Goal: Entertainment & Leisure: Browse casually

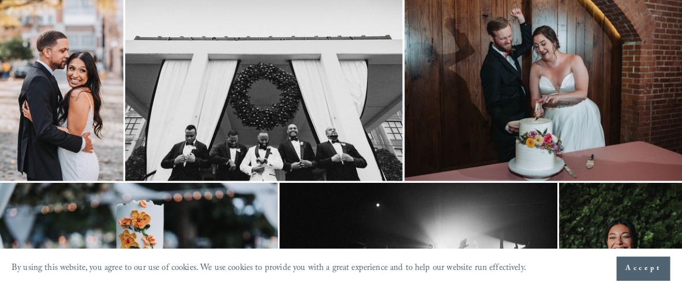
scroll to position [72, 0]
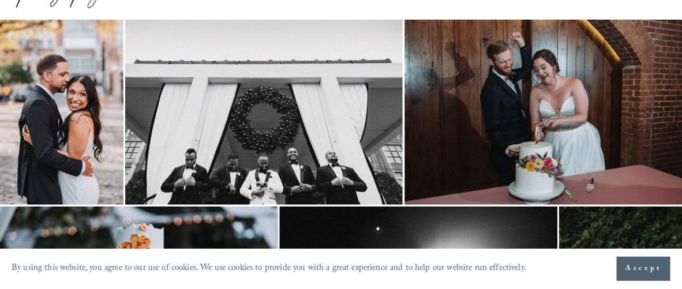
click at [98, 73] on img at bounding box center [62, 112] width 124 height 185
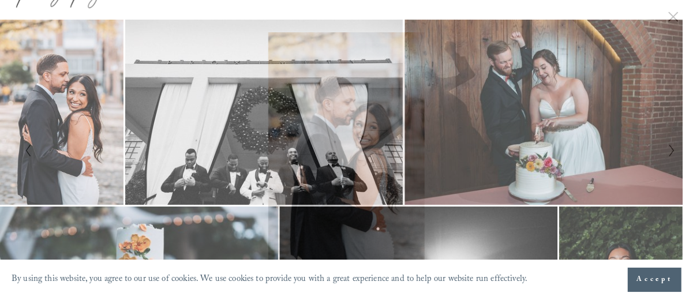
click at [668, 154] on icon "Next Slide" at bounding box center [672, 151] width 8 height 14
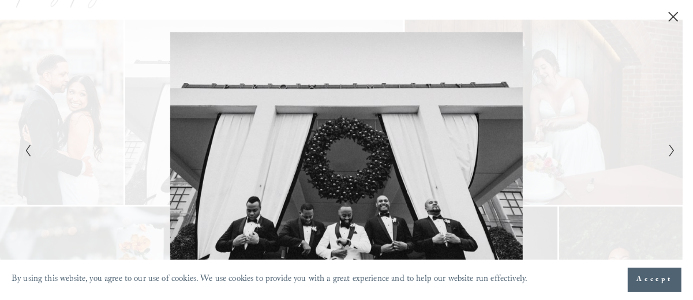
click at [667, 157] on div "Gallery" at bounding box center [510, 150] width 326 height 236
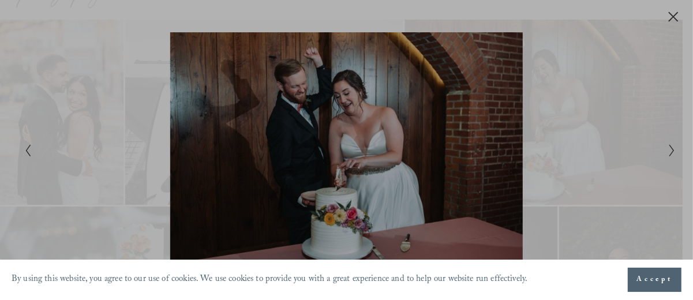
click at [668, 150] on div at bounding box center [346, 150] width 693 height 300
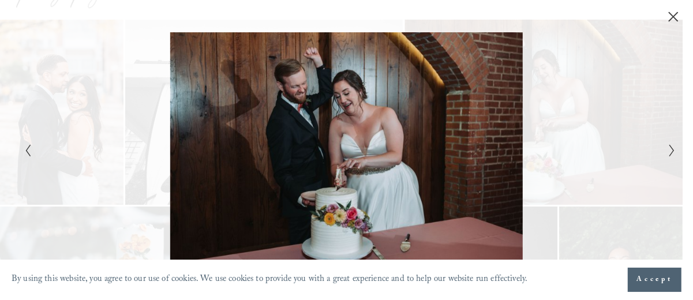
click at [651, 290] on button "Accept" at bounding box center [655, 280] width 54 height 24
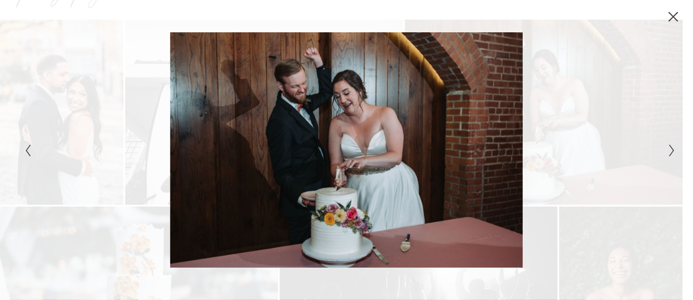
click at [671, 148] on icon "Next Slide" at bounding box center [672, 151] width 8 height 14
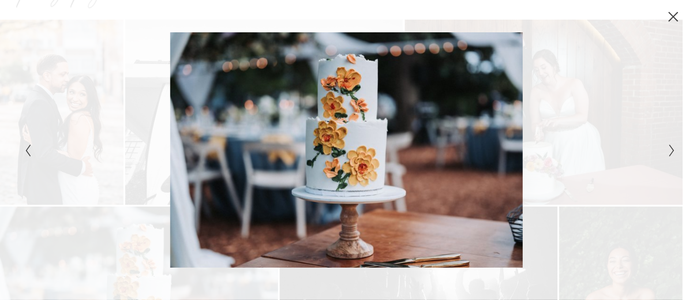
click at [671, 148] on icon "Next Slide" at bounding box center [672, 151] width 8 height 14
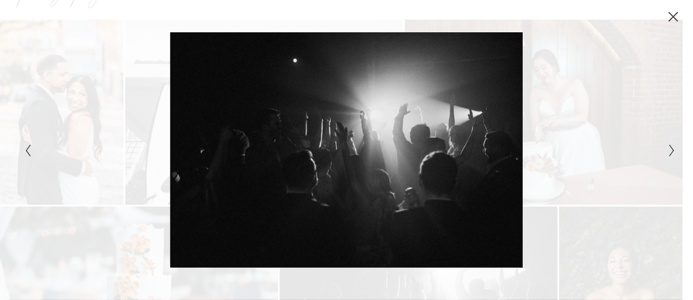
click at [671, 148] on icon "Next Slide" at bounding box center [672, 151] width 8 height 14
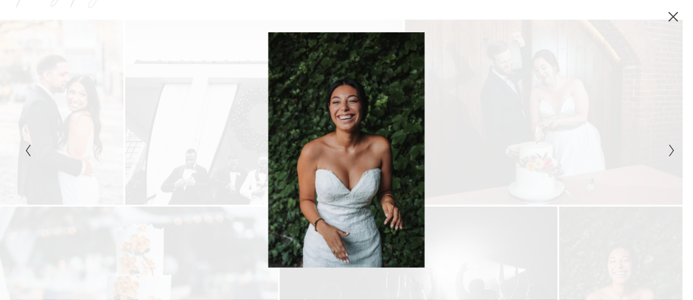
click at [671, 148] on icon "Next Slide" at bounding box center [672, 151] width 8 height 14
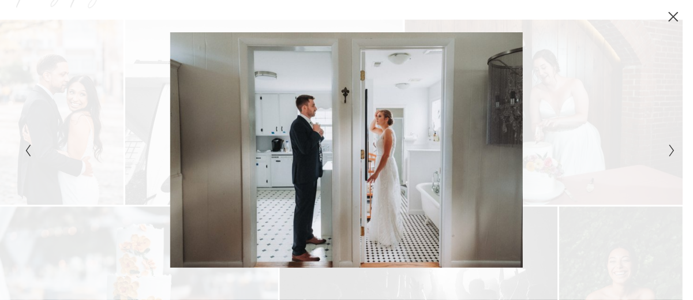
click at [671, 148] on icon "Next Slide" at bounding box center [672, 151] width 8 height 14
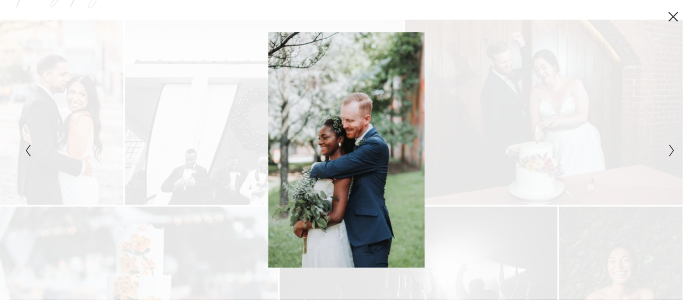
click at [671, 148] on icon "Next Slide" at bounding box center [672, 151] width 8 height 14
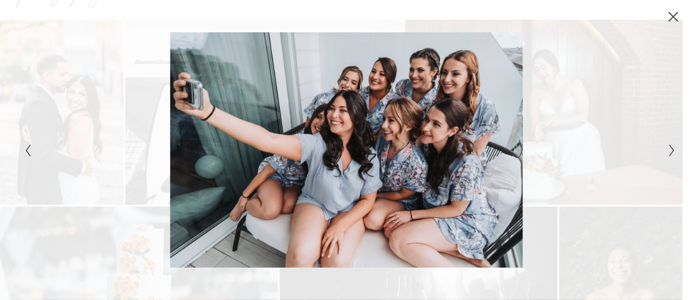
click at [671, 148] on icon "Next Slide" at bounding box center [672, 151] width 8 height 14
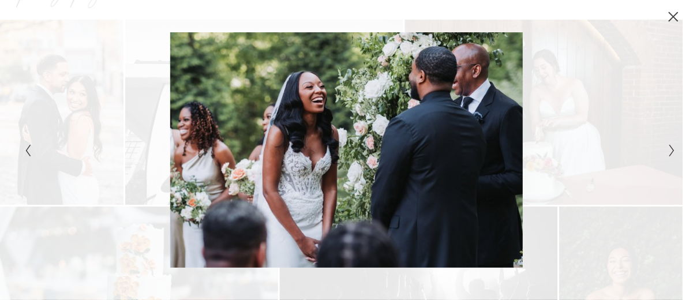
click at [671, 148] on icon "Next Slide" at bounding box center [672, 151] width 8 height 14
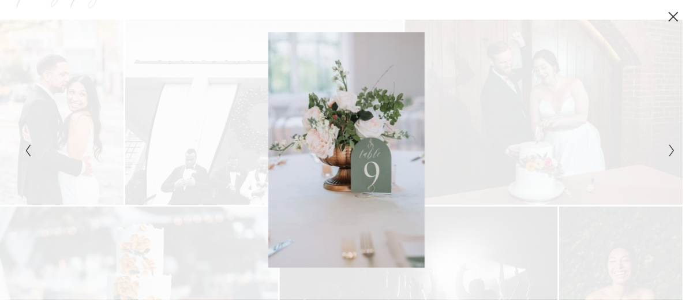
click at [671, 148] on icon "Next Slide" at bounding box center [672, 151] width 8 height 14
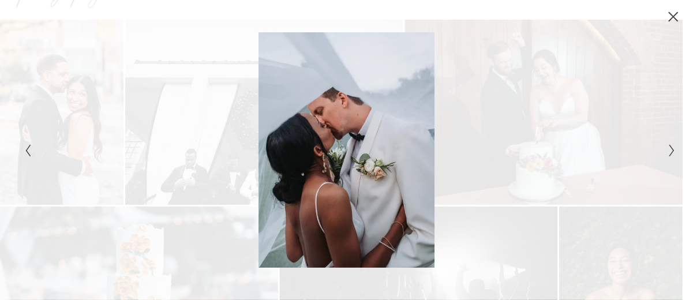
click at [671, 148] on icon "Next Slide" at bounding box center [672, 151] width 8 height 14
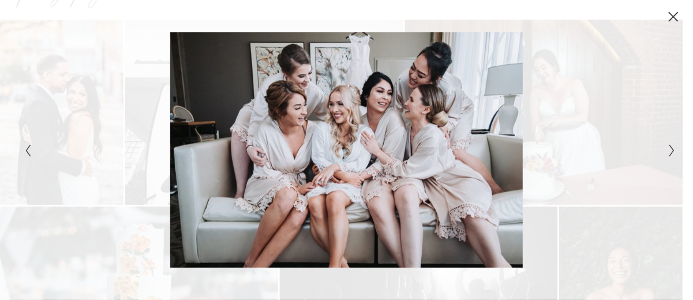
click at [671, 148] on icon "Next Slide" at bounding box center [672, 151] width 8 height 14
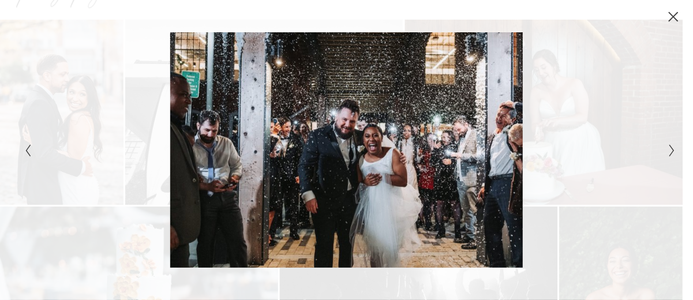
click at [671, 148] on icon "Next Slide" at bounding box center [672, 151] width 8 height 14
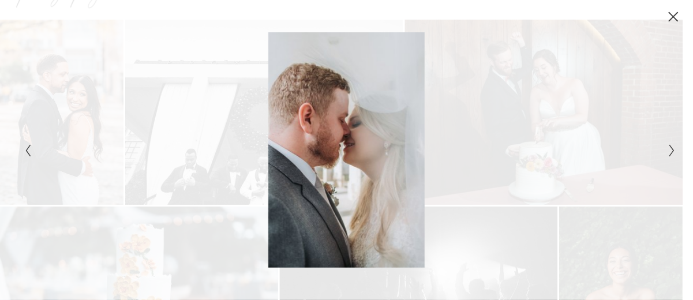
click at [671, 148] on icon "Next Slide" at bounding box center [672, 151] width 8 height 14
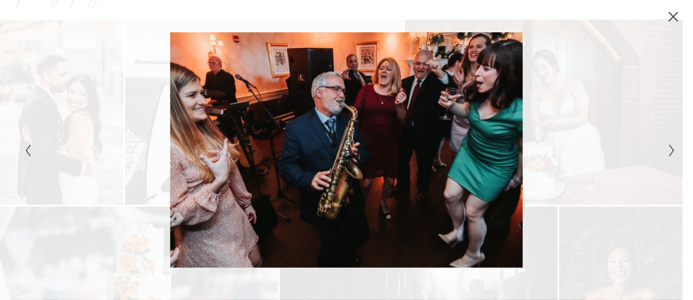
click at [671, 148] on icon "Next Slide" at bounding box center [672, 151] width 8 height 14
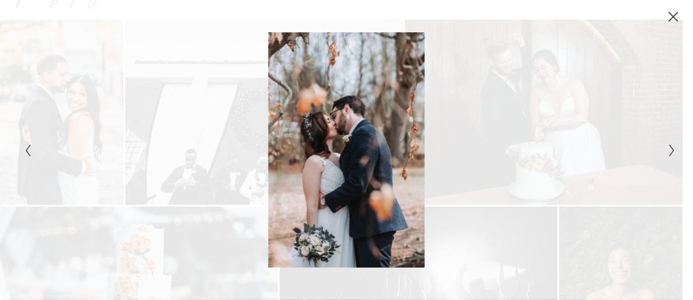
click at [671, 148] on icon "Next Slide" at bounding box center [672, 151] width 8 height 14
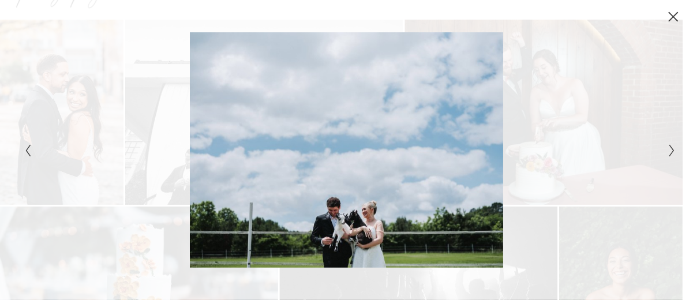
click at [671, 148] on icon "Next Slide" at bounding box center [672, 151] width 8 height 14
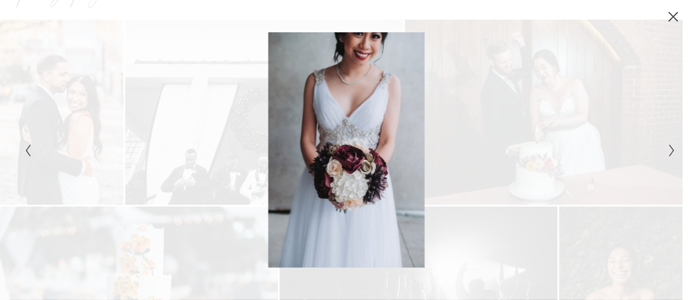
click at [671, 148] on icon "Next Slide" at bounding box center [672, 151] width 8 height 14
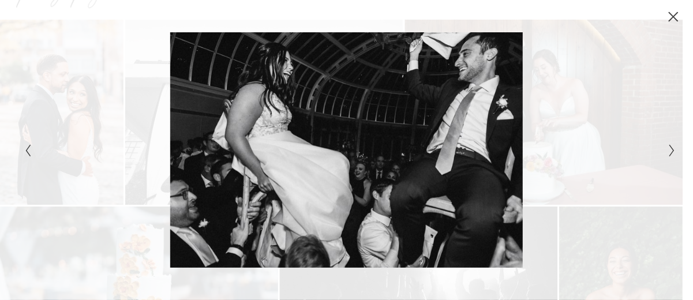
click at [671, 148] on icon "Next Slide" at bounding box center [672, 151] width 8 height 14
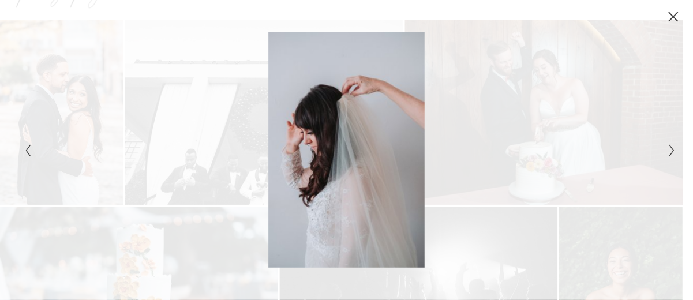
click at [671, 148] on icon "Next Slide" at bounding box center [672, 151] width 8 height 14
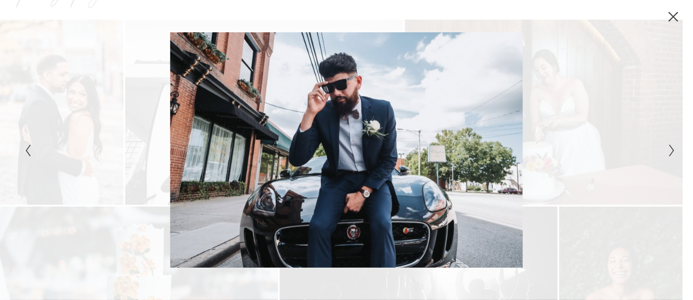
click at [671, 148] on icon "Next Slide" at bounding box center [672, 151] width 8 height 14
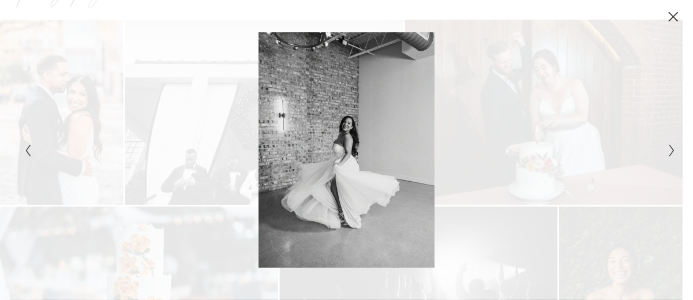
click at [671, 148] on icon "Next Slide" at bounding box center [672, 151] width 8 height 14
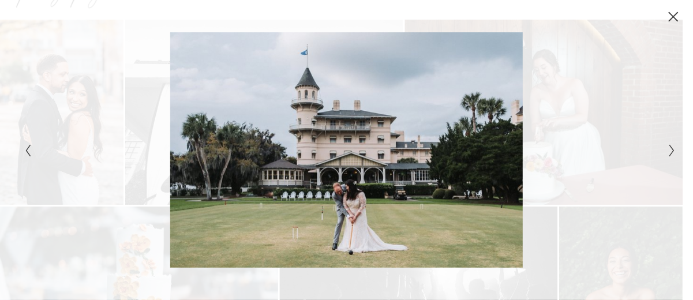
click at [674, 153] on icon "Next Slide" at bounding box center [672, 151] width 8 height 14
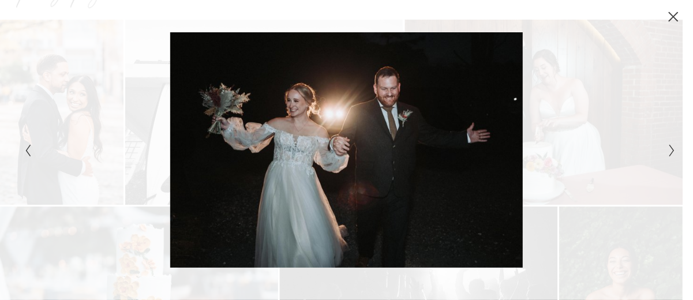
click at [674, 153] on icon "Next Slide" at bounding box center [672, 151] width 8 height 14
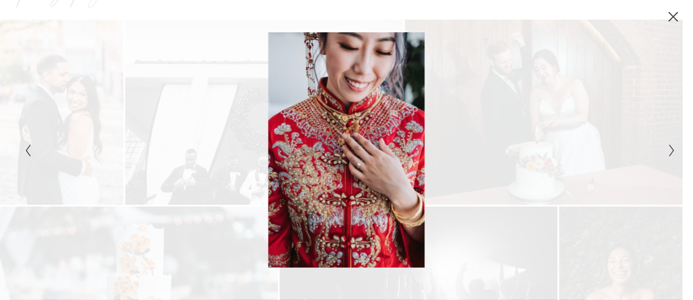
click at [674, 153] on icon "Next Slide" at bounding box center [672, 151] width 8 height 14
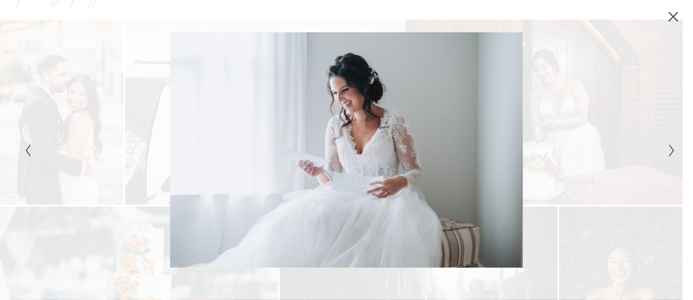
click at [674, 153] on icon "Next Slide" at bounding box center [672, 151] width 8 height 14
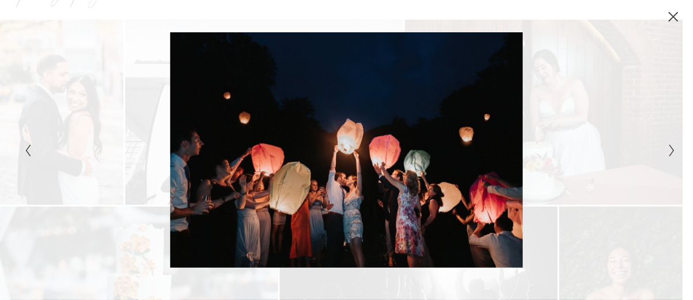
click at [674, 153] on icon "Next Slide" at bounding box center [672, 151] width 8 height 14
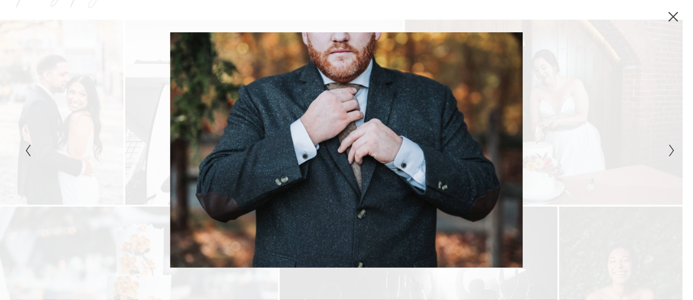
click at [673, 144] on icon "Next Slide" at bounding box center [672, 151] width 8 height 14
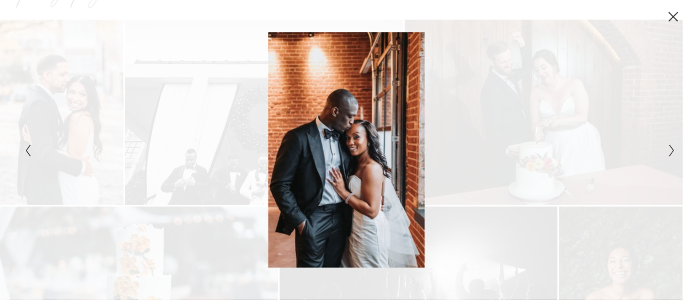
click at [673, 144] on icon "Next Slide" at bounding box center [672, 151] width 8 height 14
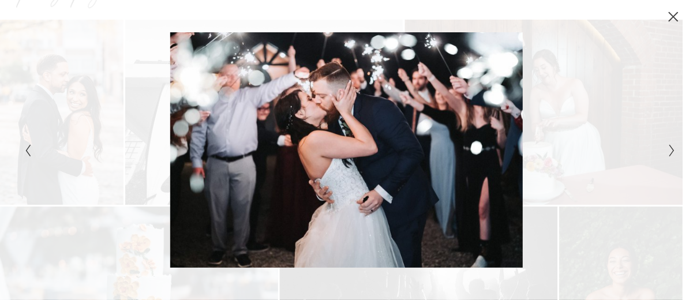
click at [673, 144] on icon "Next Slide" at bounding box center [672, 151] width 8 height 14
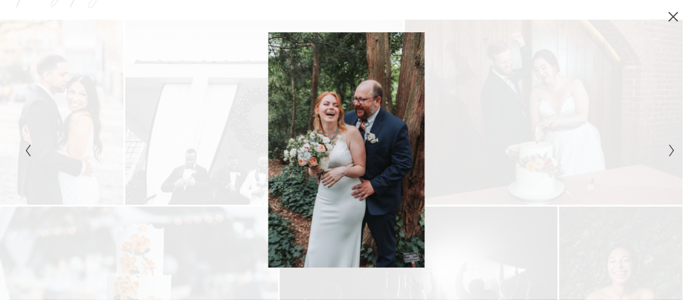
click at [25, 155] on icon "Previous Slide" at bounding box center [28, 151] width 8 height 14
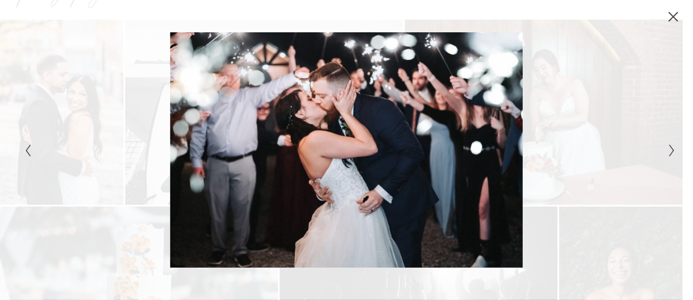
click at [673, 152] on polyline "Next Slide" at bounding box center [672, 150] width 4 height 11
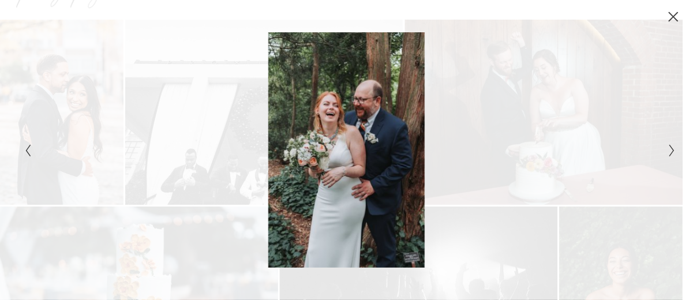
click at [673, 152] on polyline "Next Slide" at bounding box center [672, 150] width 4 height 11
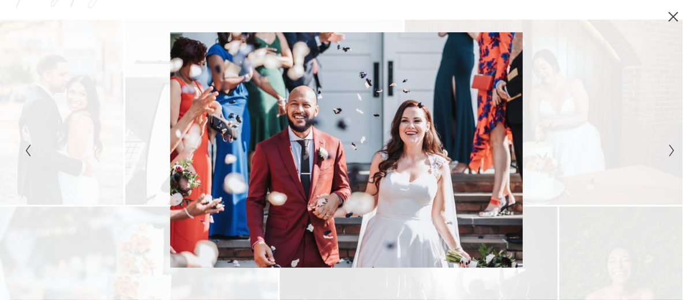
click at [673, 152] on polyline "Next Slide" at bounding box center [672, 150] width 4 height 11
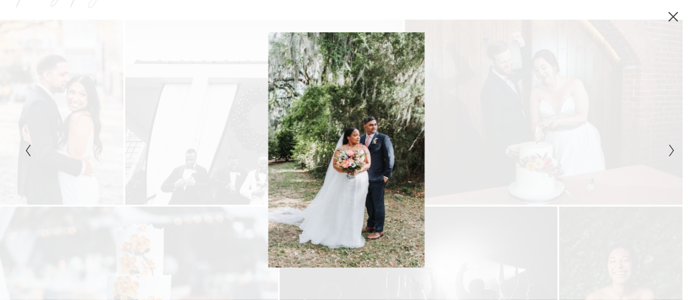
click at [673, 152] on polyline "Next Slide" at bounding box center [672, 150] width 4 height 11
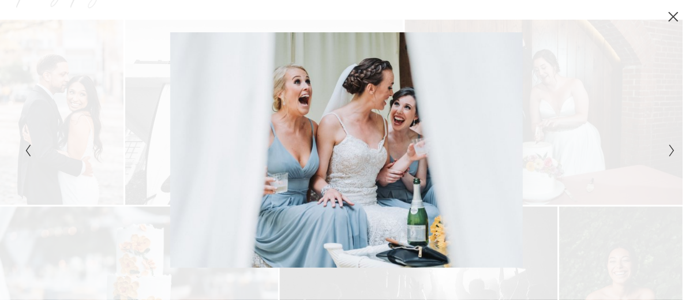
click at [673, 152] on polyline "Next Slide" at bounding box center [672, 150] width 4 height 11
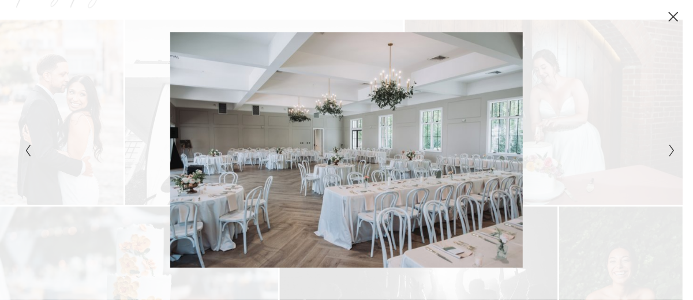
click at [673, 152] on polyline "Next Slide" at bounding box center [672, 150] width 4 height 11
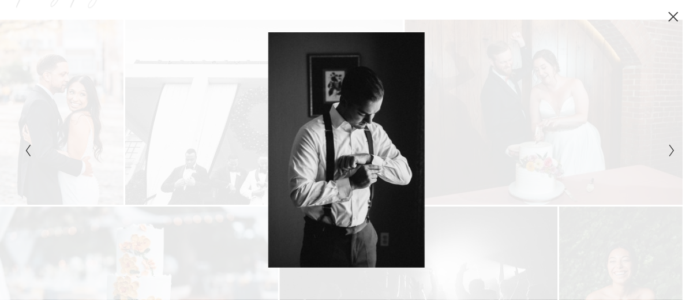
click at [673, 152] on polyline "Next Slide" at bounding box center [672, 150] width 4 height 11
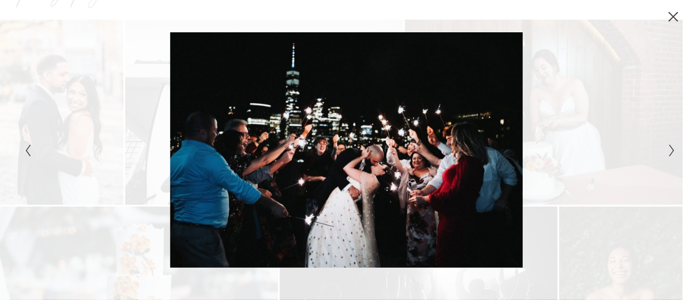
click at [673, 152] on polyline "Next Slide" at bounding box center [672, 150] width 4 height 11
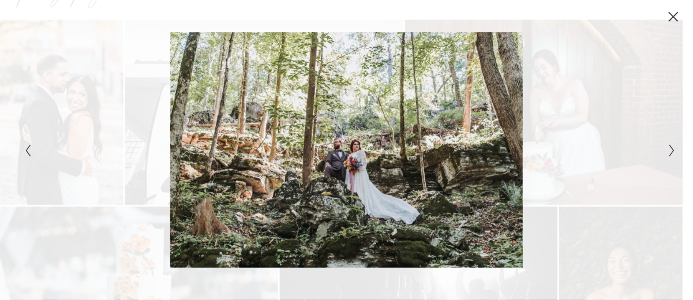
click at [673, 152] on polyline "Next Slide" at bounding box center [672, 150] width 4 height 11
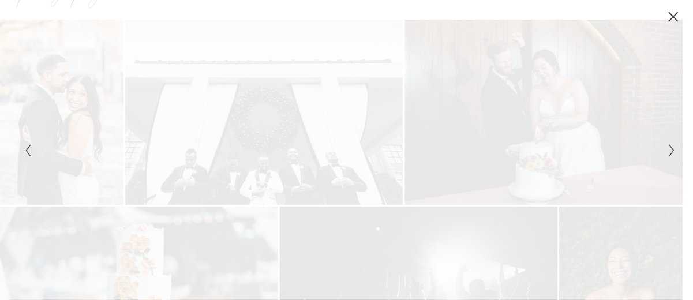
click at [673, 152] on polyline "Next Slide" at bounding box center [672, 150] width 4 height 11
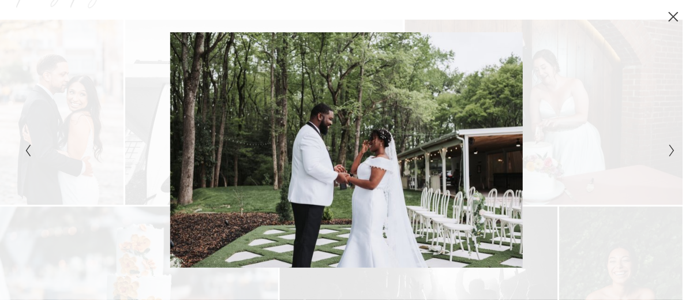
click at [673, 152] on polyline "Next Slide" at bounding box center [672, 150] width 4 height 11
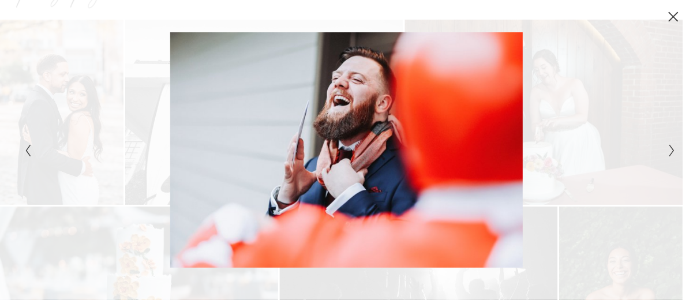
click at [673, 152] on polyline "Next Slide" at bounding box center [672, 150] width 4 height 11
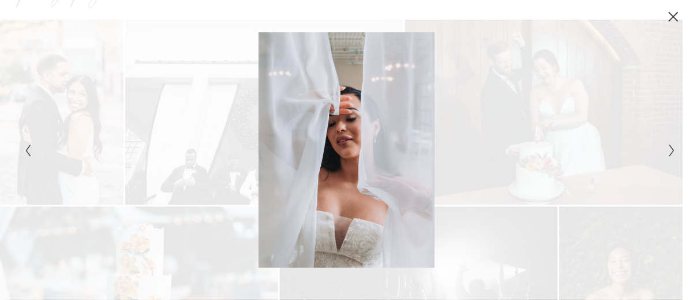
click at [673, 152] on polyline "Next Slide" at bounding box center [672, 150] width 4 height 11
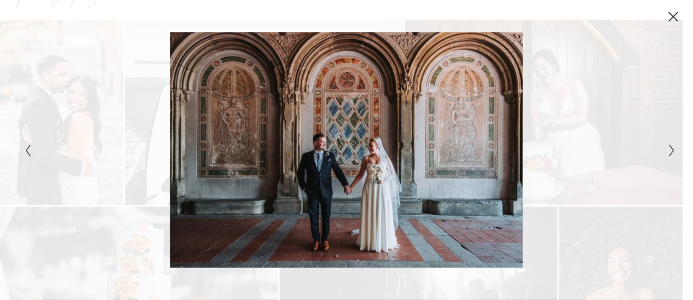
click at [673, 152] on polyline "Next Slide" at bounding box center [672, 150] width 4 height 11
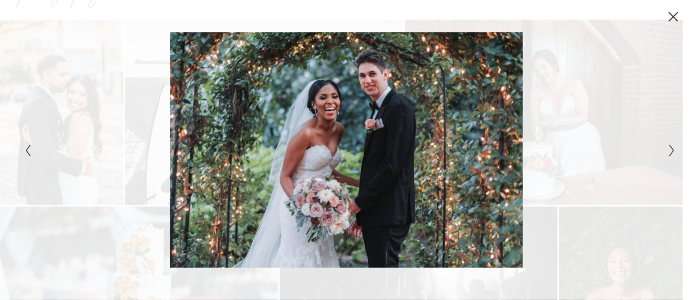
click at [673, 152] on polyline "Next Slide" at bounding box center [672, 150] width 4 height 11
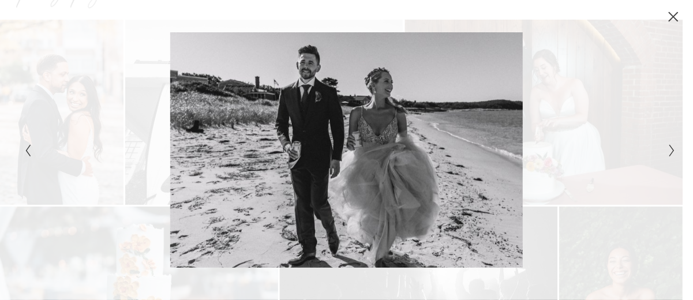
click at [673, 152] on polyline "Next Slide" at bounding box center [672, 150] width 4 height 11
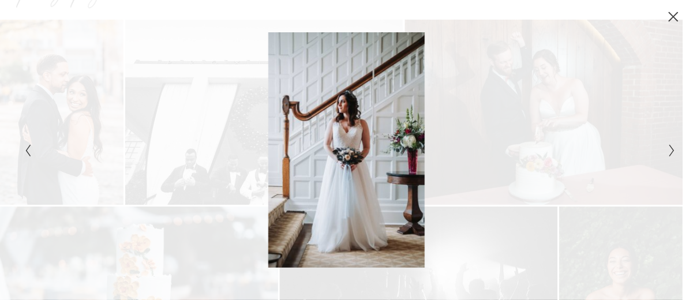
click at [673, 152] on polyline "Next Slide" at bounding box center [672, 150] width 4 height 11
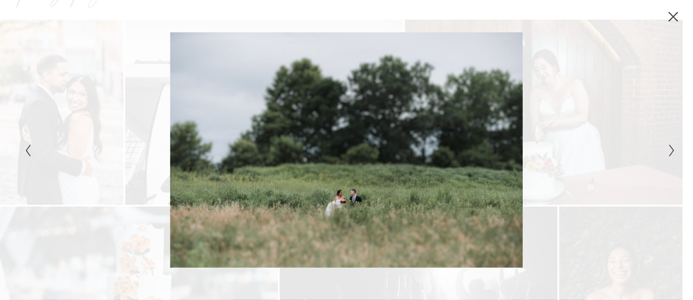
click at [673, 152] on polyline "Next Slide" at bounding box center [672, 150] width 4 height 11
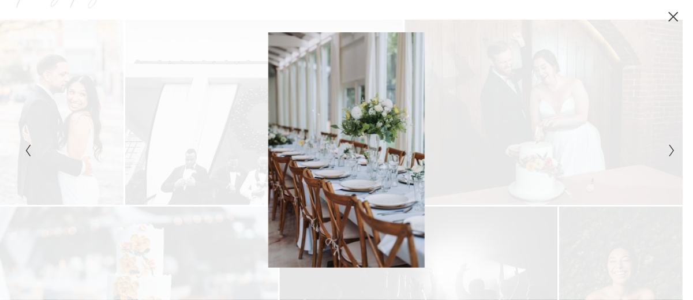
click at [673, 152] on polyline "Next Slide" at bounding box center [672, 150] width 4 height 11
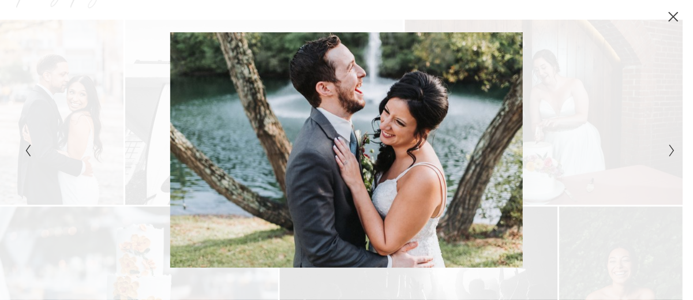
click at [673, 152] on polyline "Next Slide" at bounding box center [672, 150] width 4 height 11
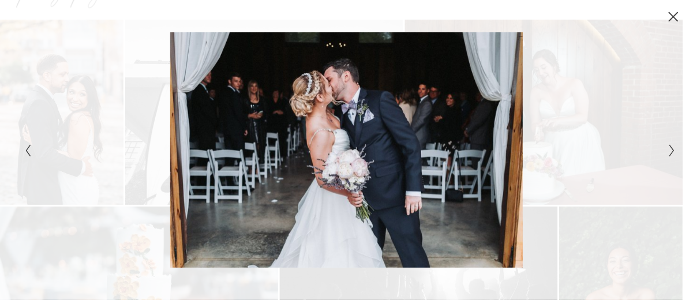
click at [673, 152] on polyline "Next Slide" at bounding box center [672, 150] width 4 height 11
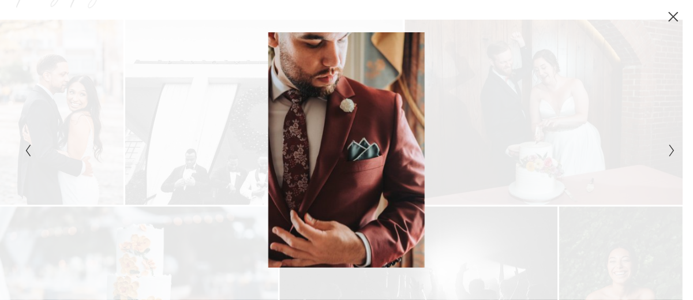
click at [673, 152] on polyline "Next Slide" at bounding box center [672, 150] width 4 height 11
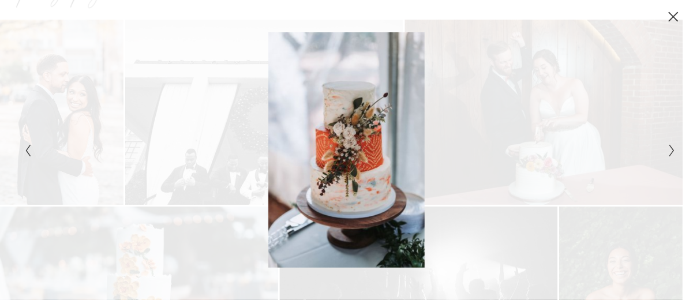
click at [673, 152] on polyline "Next Slide" at bounding box center [672, 150] width 4 height 11
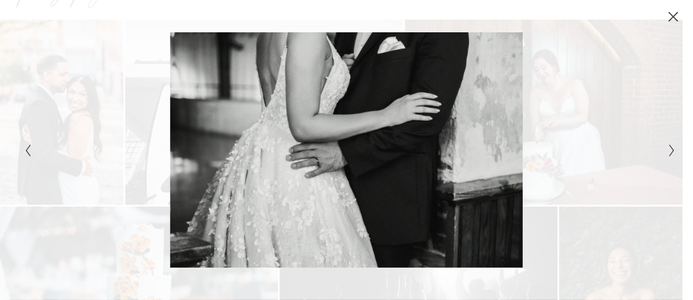
click at [673, 152] on polyline "Next Slide" at bounding box center [672, 150] width 4 height 11
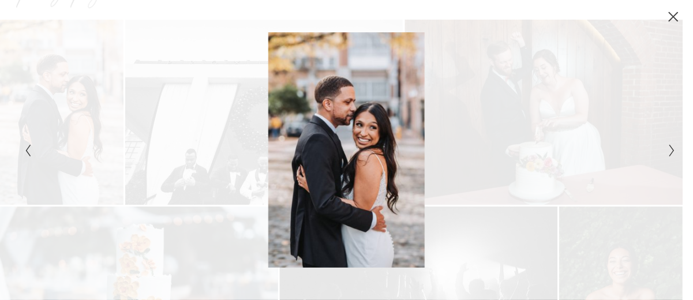
click at [33, 148] on div "Gallery" at bounding box center [184, 150] width 326 height 236
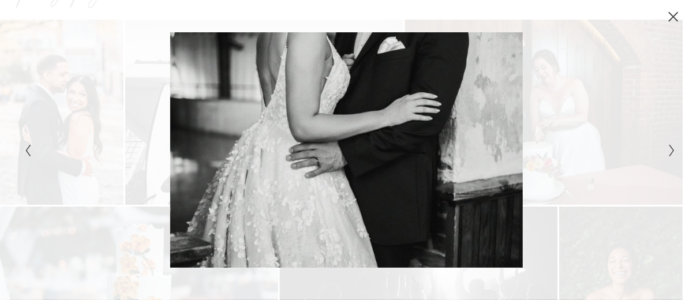
click at [673, 145] on icon "Next Slide" at bounding box center [672, 151] width 8 height 14
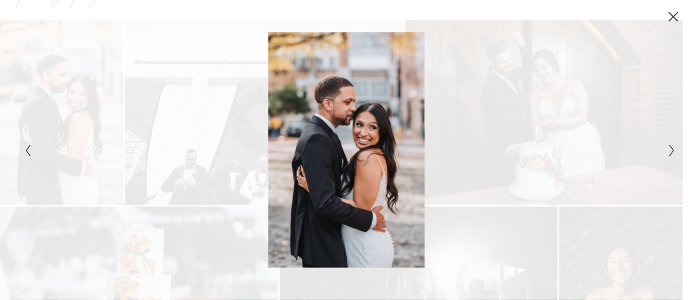
click at [673, 145] on icon "Next Slide" at bounding box center [672, 151] width 8 height 14
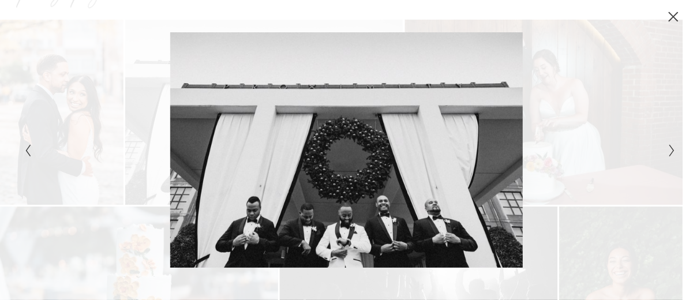
click at [673, 145] on icon "Next Slide" at bounding box center [672, 151] width 8 height 14
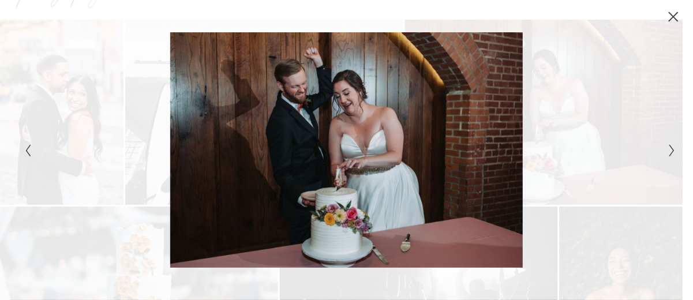
click at [673, 145] on icon "Next Slide" at bounding box center [672, 151] width 8 height 14
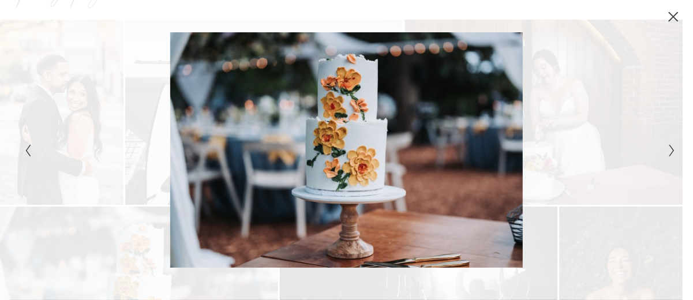
click at [673, 145] on icon "Next Slide" at bounding box center [672, 151] width 8 height 14
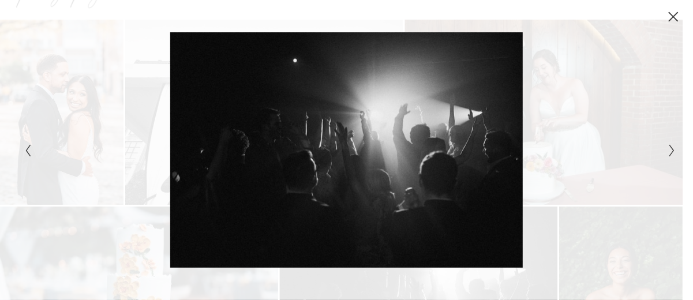
click at [673, 145] on icon "Next Slide" at bounding box center [672, 151] width 8 height 14
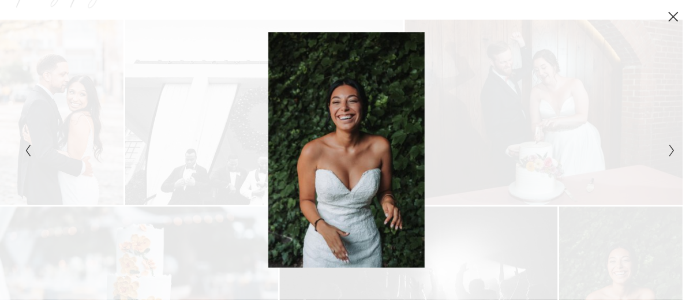
click at [673, 145] on icon "Next Slide" at bounding box center [672, 151] width 8 height 14
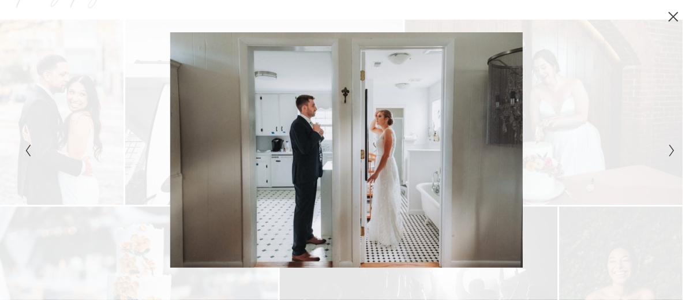
click at [673, 145] on icon "Next Slide" at bounding box center [672, 151] width 8 height 14
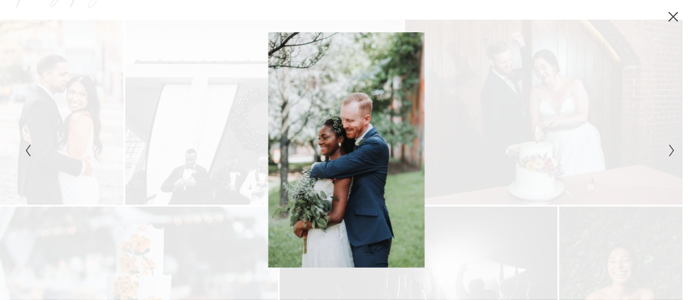
click at [678, 21] on icon "Close" at bounding box center [673, 16] width 9 height 9
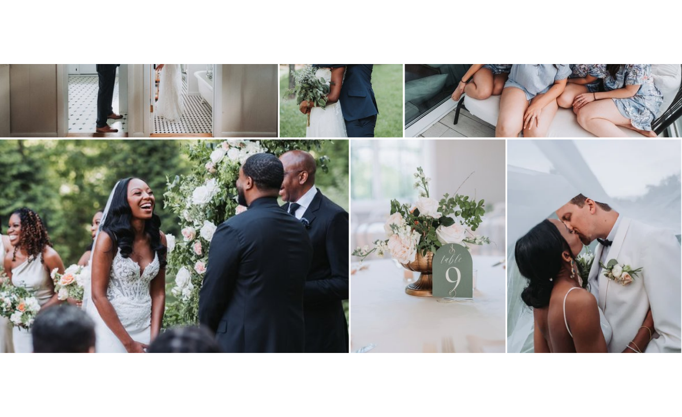
scroll to position [649, 0]
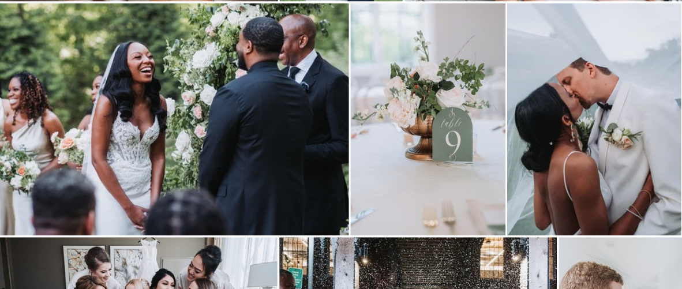
click at [420, 204] on img at bounding box center [428, 119] width 155 height 233
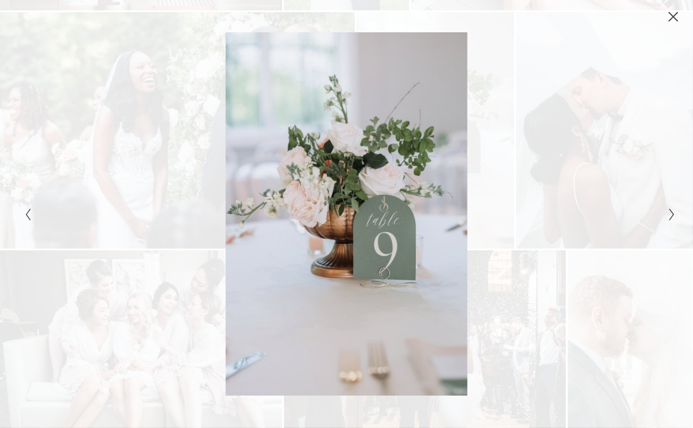
click at [668, 215] on icon "Next Slide" at bounding box center [672, 215] width 8 height 14
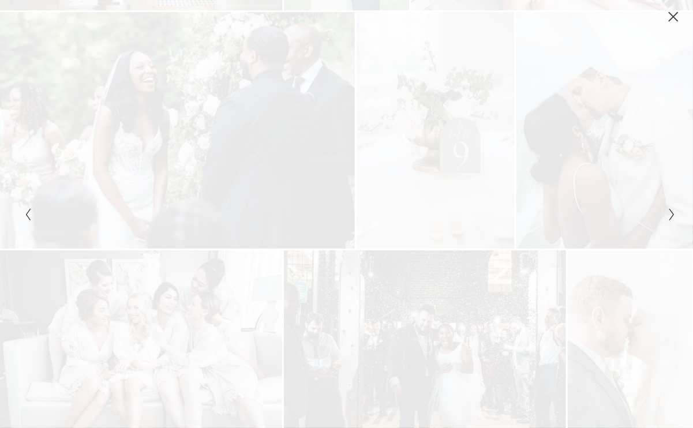
click at [668, 215] on icon "Next Slide" at bounding box center [672, 215] width 8 height 14
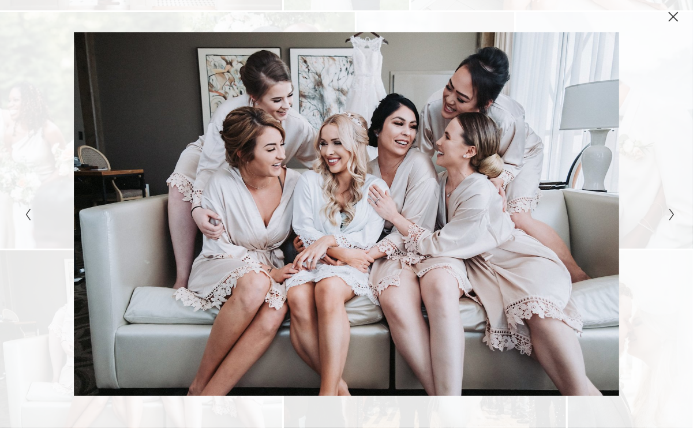
click at [668, 215] on icon "Next Slide" at bounding box center [672, 215] width 8 height 14
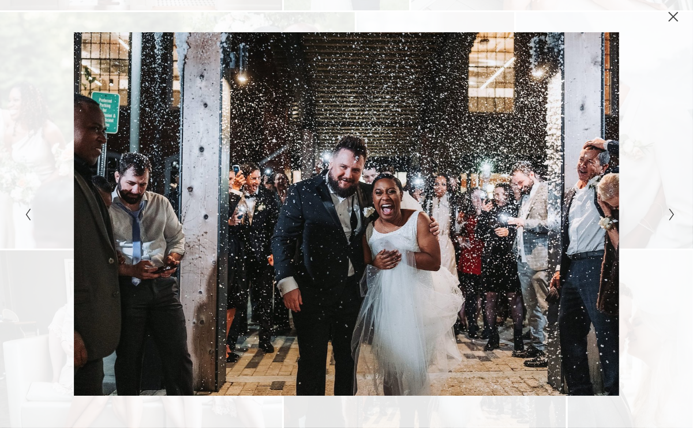
click at [668, 215] on icon "Next Slide" at bounding box center [672, 215] width 8 height 14
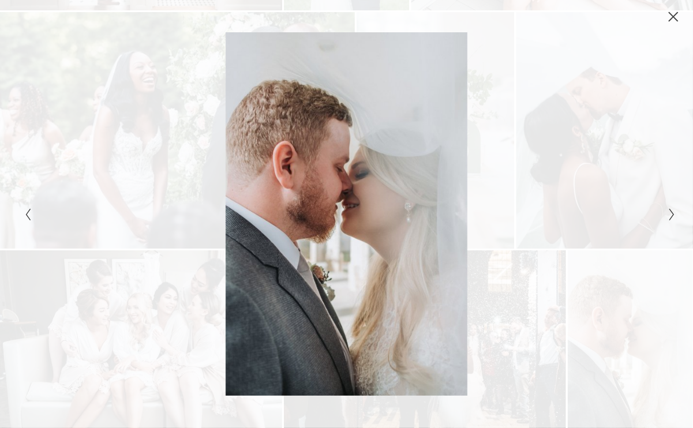
click at [668, 215] on icon "Next Slide" at bounding box center [672, 215] width 8 height 14
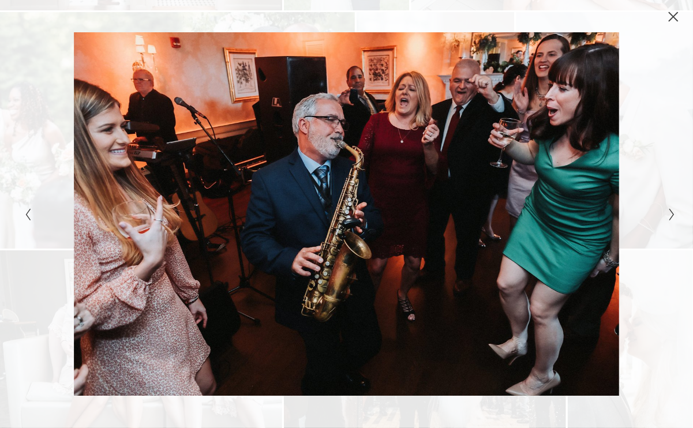
click at [668, 215] on icon "Next Slide" at bounding box center [672, 215] width 8 height 14
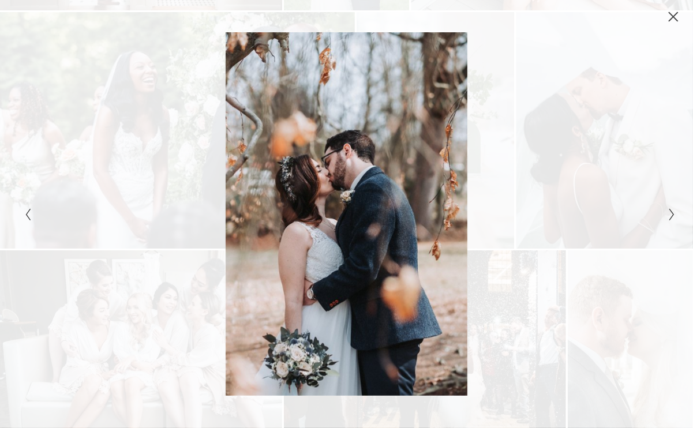
click at [668, 215] on icon "Next Slide" at bounding box center [672, 215] width 8 height 14
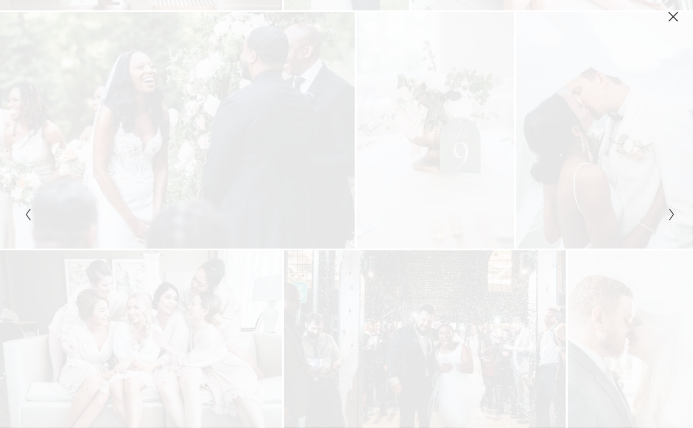
click at [668, 215] on icon "Next Slide" at bounding box center [672, 215] width 8 height 14
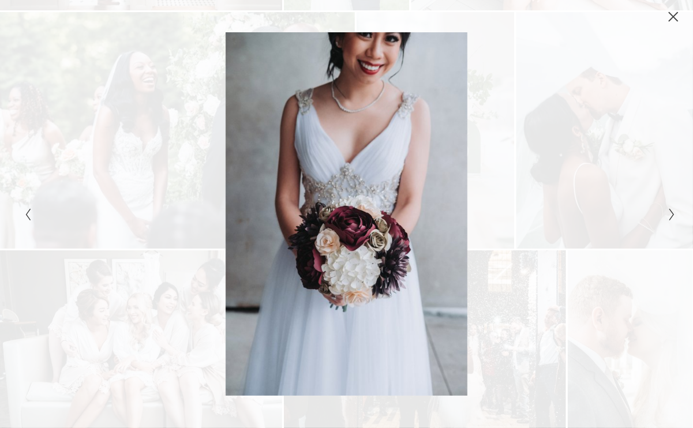
click at [668, 215] on icon "Next Slide" at bounding box center [672, 215] width 8 height 14
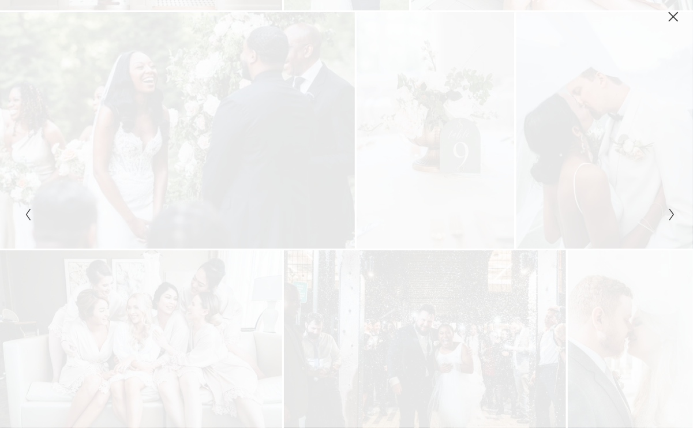
click at [668, 215] on icon "Next Slide" at bounding box center [672, 215] width 8 height 14
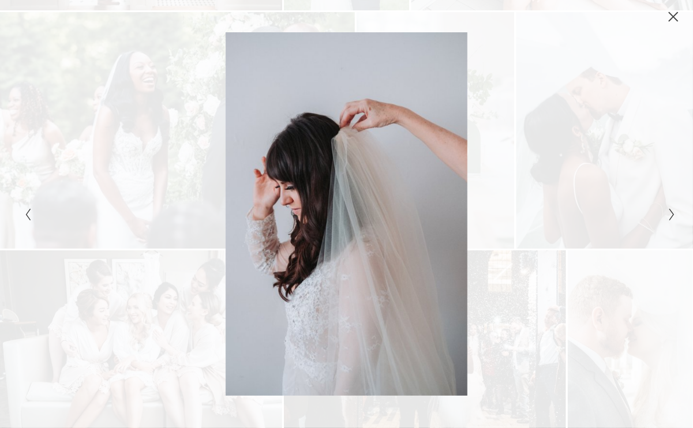
click at [668, 215] on icon "Next Slide" at bounding box center [672, 215] width 8 height 14
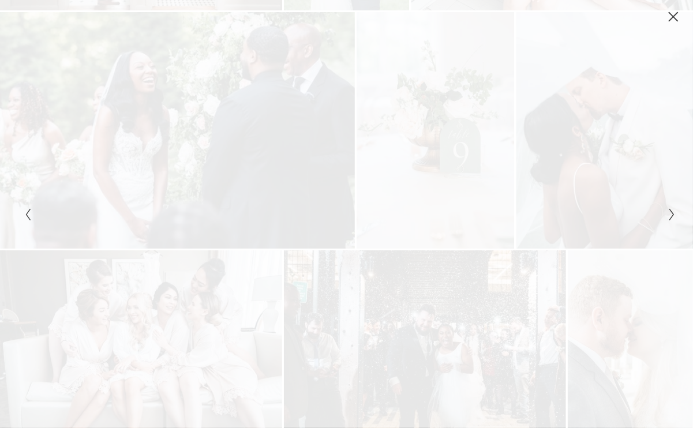
click at [668, 215] on icon "Next Slide" at bounding box center [672, 215] width 8 height 14
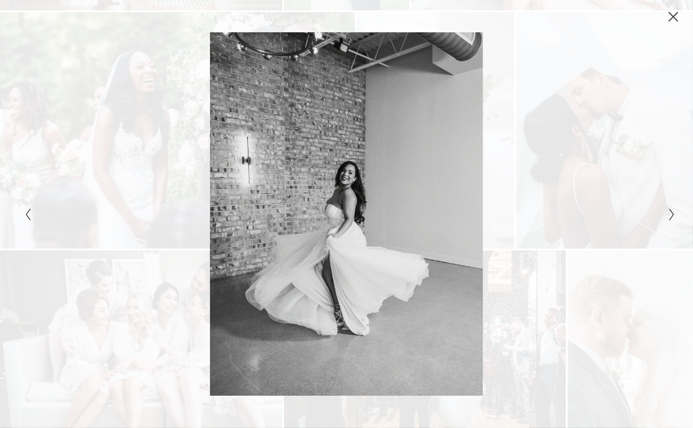
click at [668, 215] on icon "Next Slide" at bounding box center [672, 215] width 8 height 14
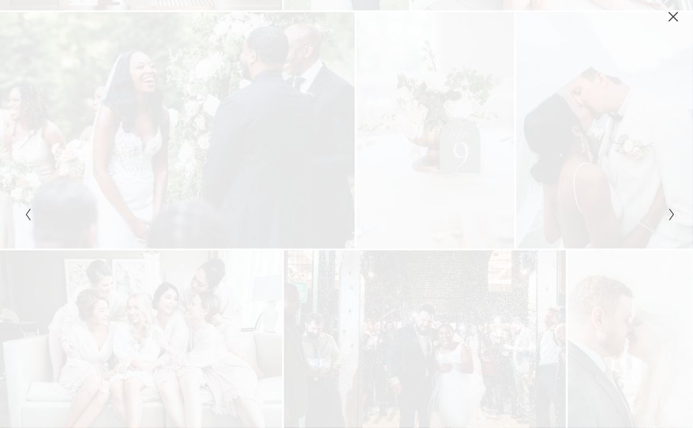
click at [665, 217] on button "Next Slide" at bounding box center [669, 214] width 8 height 14
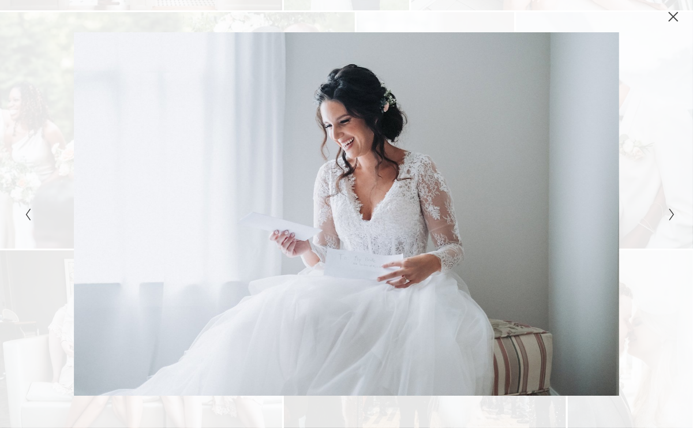
click at [665, 217] on button "Next Slide" at bounding box center [669, 214] width 8 height 14
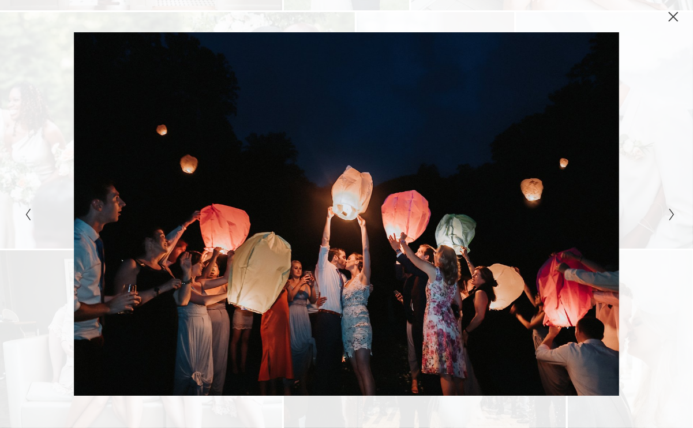
click at [665, 217] on button "Next Slide" at bounding box center [669, 214] width 8 height 14
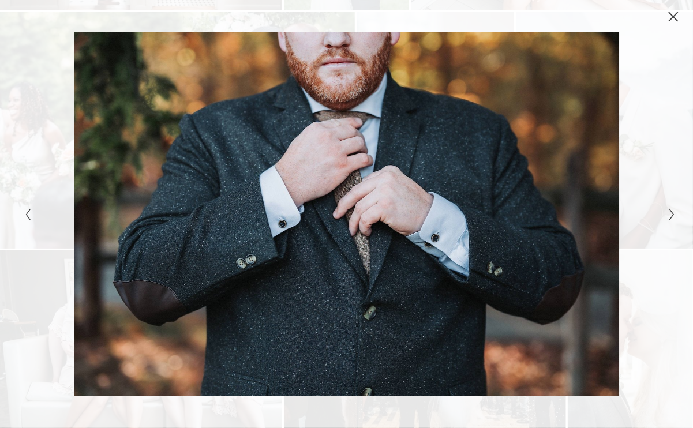
click at [665, 217] on button "Next Slide" at bounding box center [669, 214] width 8 height 14
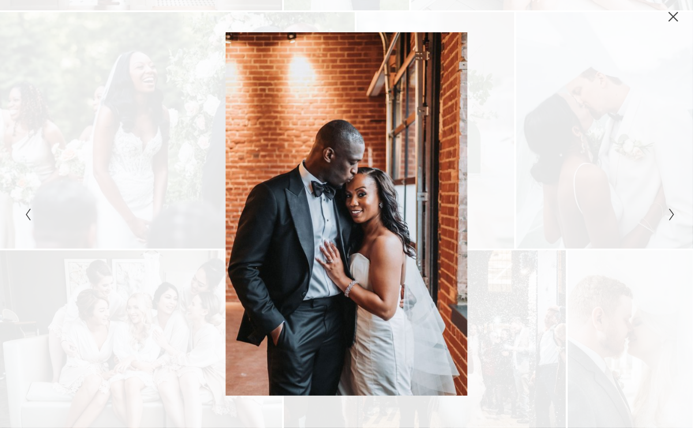
click at [665, 217] on button "Next Slide" at bounding box center [669, 214] width 8 height 14
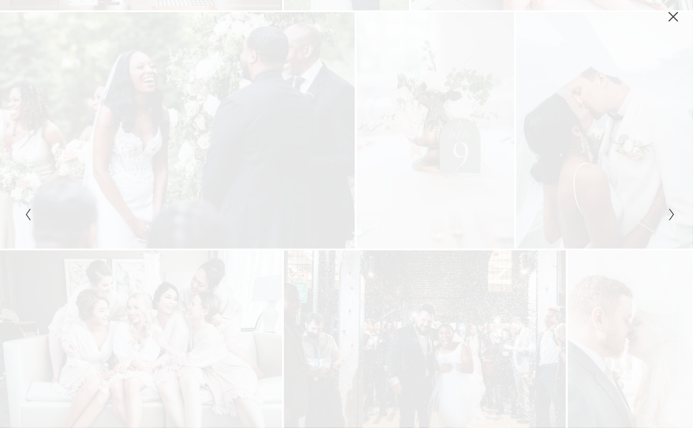
click at [665, 217] on button "Next Slide" at bounding box center [669, 214] width 8 height 14
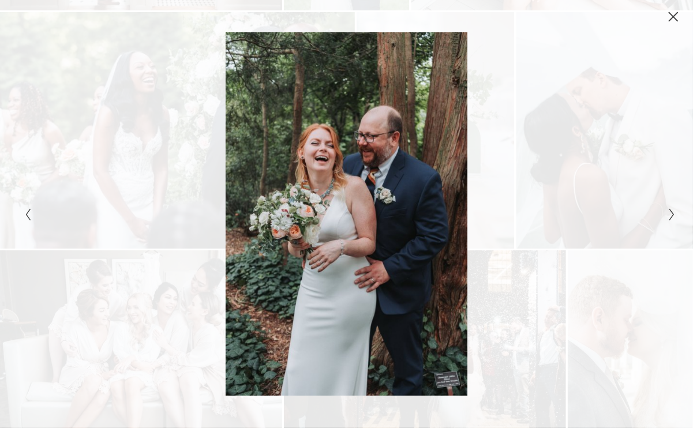
click at [665, 217] on button "Next Slide" at bounding box center [669, 214] width 8 height 14
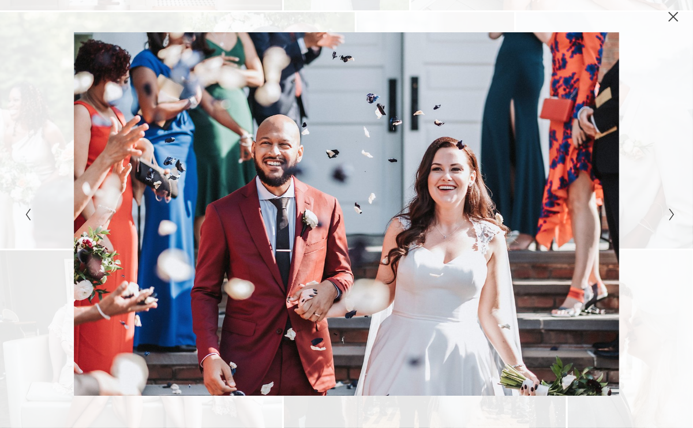
click at [677, 23] on div "Gallery" at bounding box center [346, 214] width 693 height 428
click at [675, 17] on icon "Close" at bounding box center [674, 17] width 12 height 12
